Goal: Task Accomplishment & Management: Manage account settings

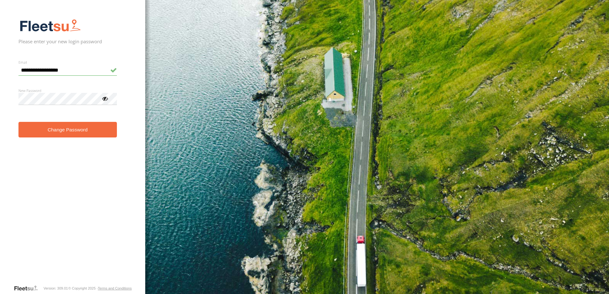
click at [51, 132] on button "Change Password" at bounding box center [67, 130] width 98 height 16
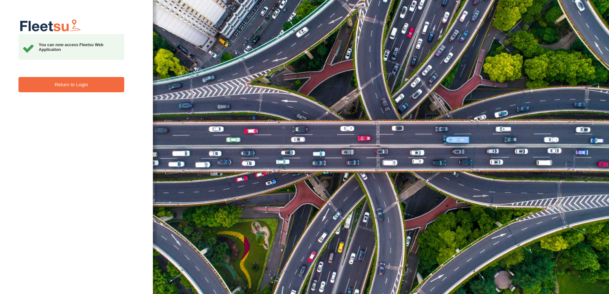
click at [66, 89] on link "Return to Login" at bounding box center [71, 85] width 106 height 16
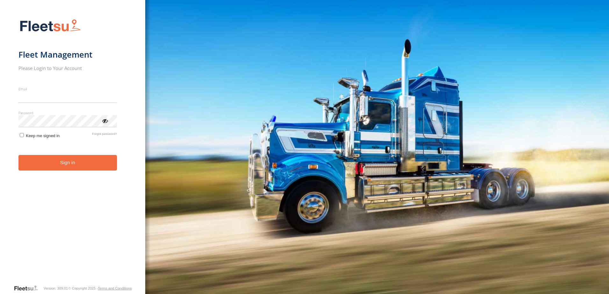
click at [66, 95] on input "Email" at bounding box center [67, 96] width 98 height 11
type input "**********"
click at [49, 137] on span "Keep me signed in" at bounding box center [43, 135] width 34 height 5
click at [50, 170] on button "Sign in" at bounding box center [67, 163] width 98 height 16
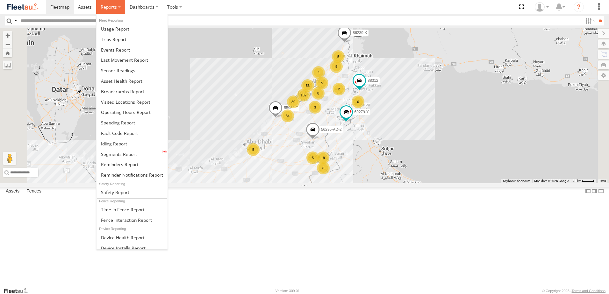
click at [116, 6] on label at bounding box center [110, 7] width 29 height 14
click at [132, 50] on link at bounding box center [131, 50] width 71 height 11
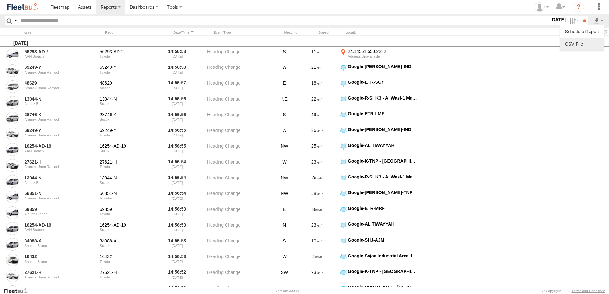
click at [584, 42] on link at bounding box center [581, 44] width 39 height 10
click at [570, 23] on label at bounding box center [574, 20] width 14 height 9
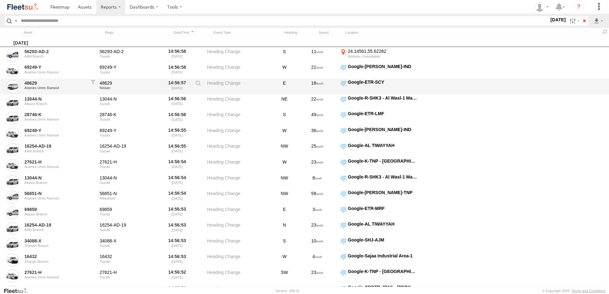
click at [597, 87] on div "48629 Aramex Umm Ramool 48629 Nissan 14:56:57 [DATE] Heading Change E 18 Google…" at bounding box center [304, 87] width 609 height 16
